Goal: Navigation & Orientation: Understand site structure

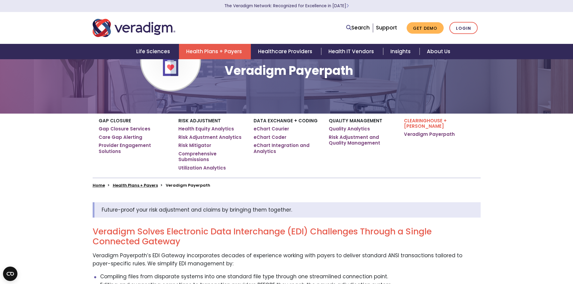
scroll to position [60, 0]
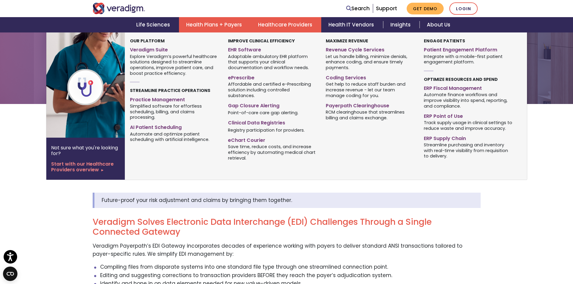
click at [285, 25] on link "Healthcare Providers" at bounding box center [286, 24] width 70 height 15
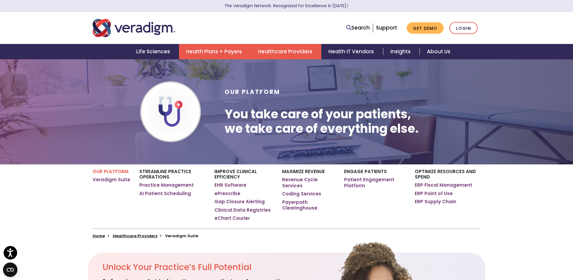
click at [214, 52] on link "Health Plans + Payers" at bounding box center [215, 51] width 72 height 15
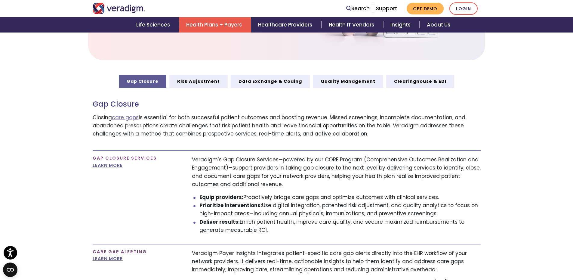
scroll to position [331, 0]
